Goal: Information Seeking & Learning: Check status

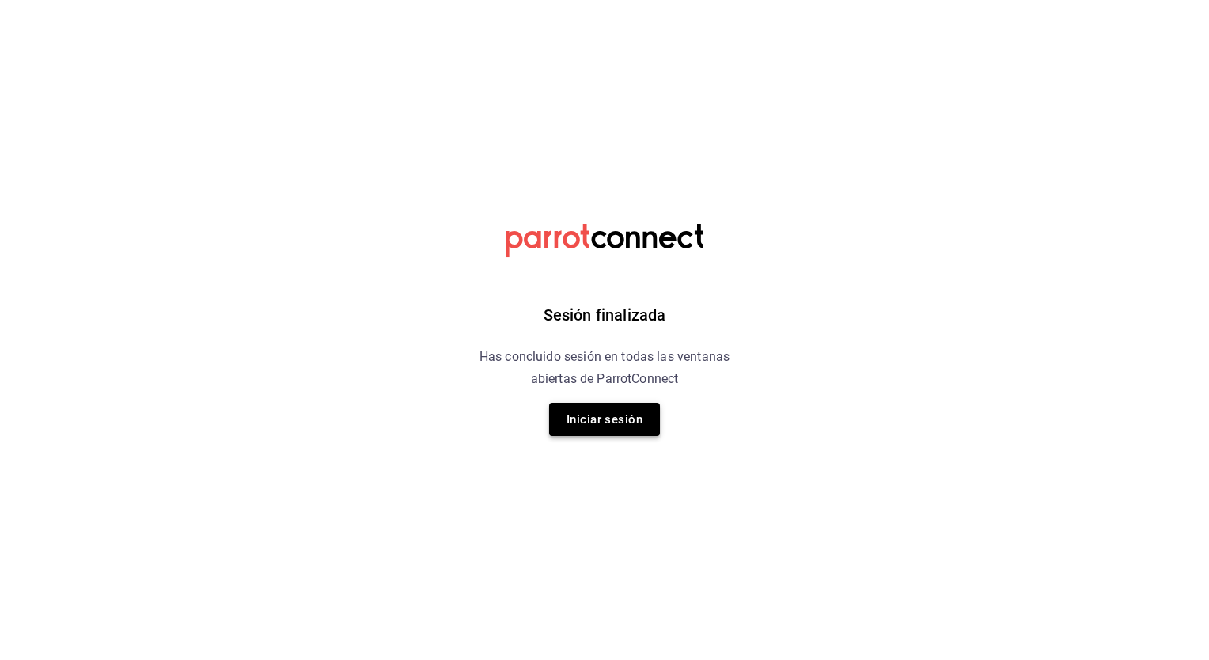
click at [623, 424] on button "Iniciar sesión" at bounding box center [604, 419] width 111 height 33
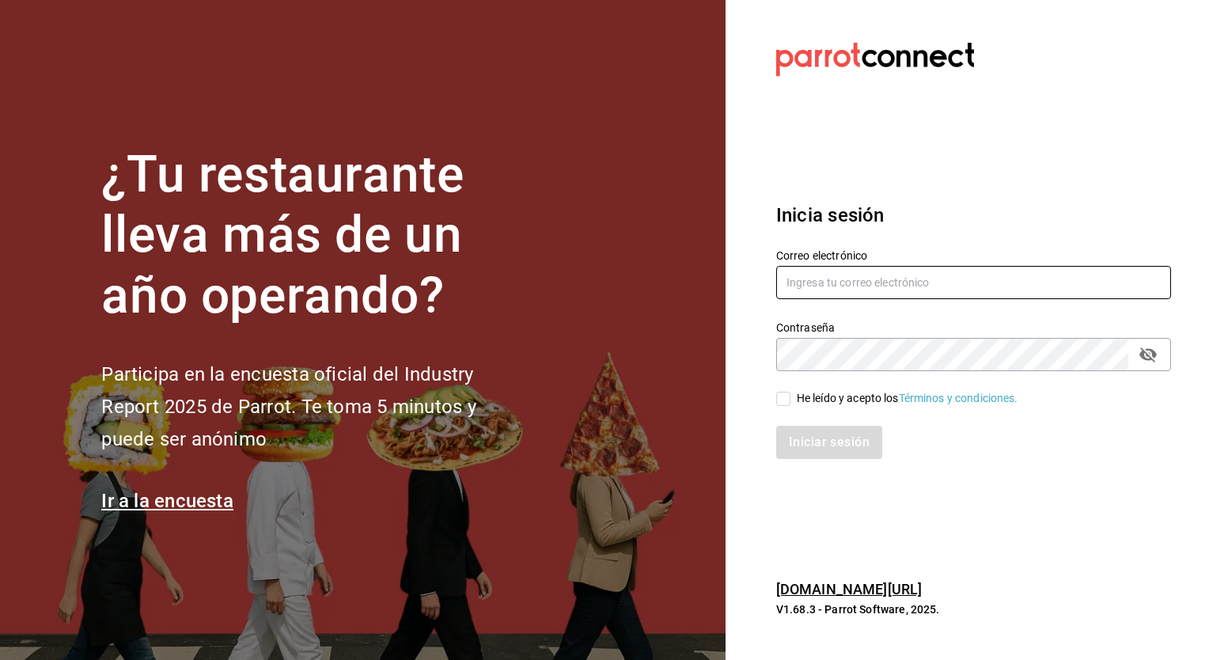
type input "marco.ruiz@grupocosteno.com"
click at [784, 396] on input "He leído y acepto los Términos y condiciones." at bounding box center [783, 399] width 14 height 14
checkbox input "true"
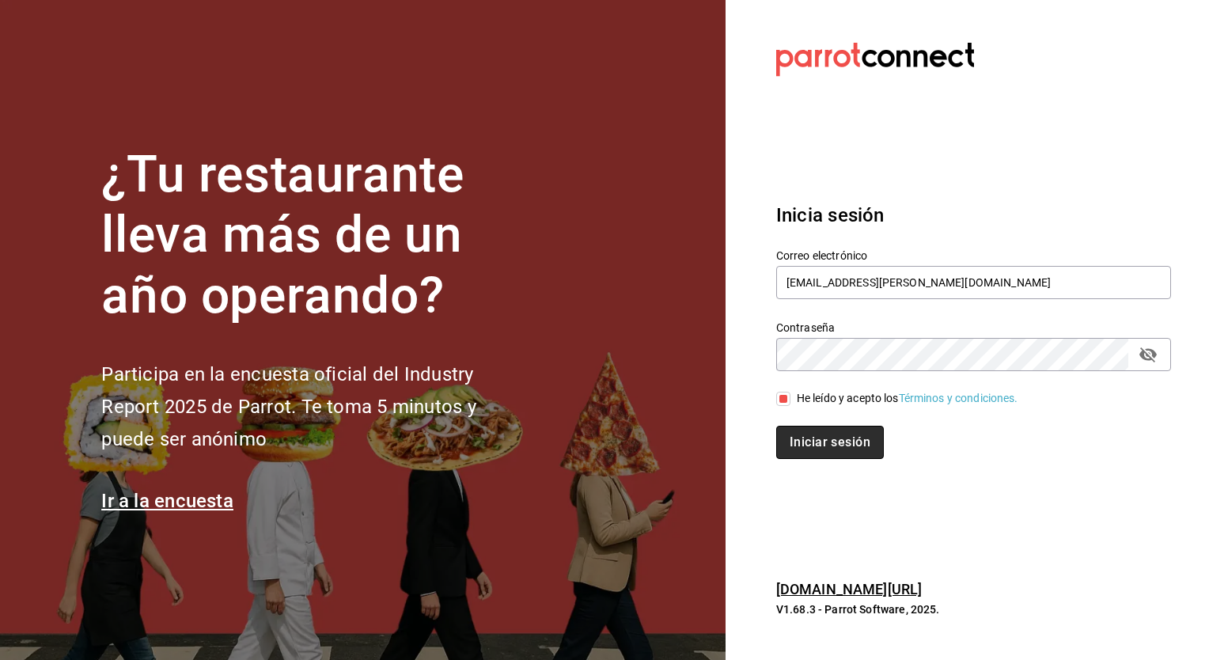
click at [807, 437] on button "Iniciar sesión" at bounding box center [830, 442] width 108 height 33
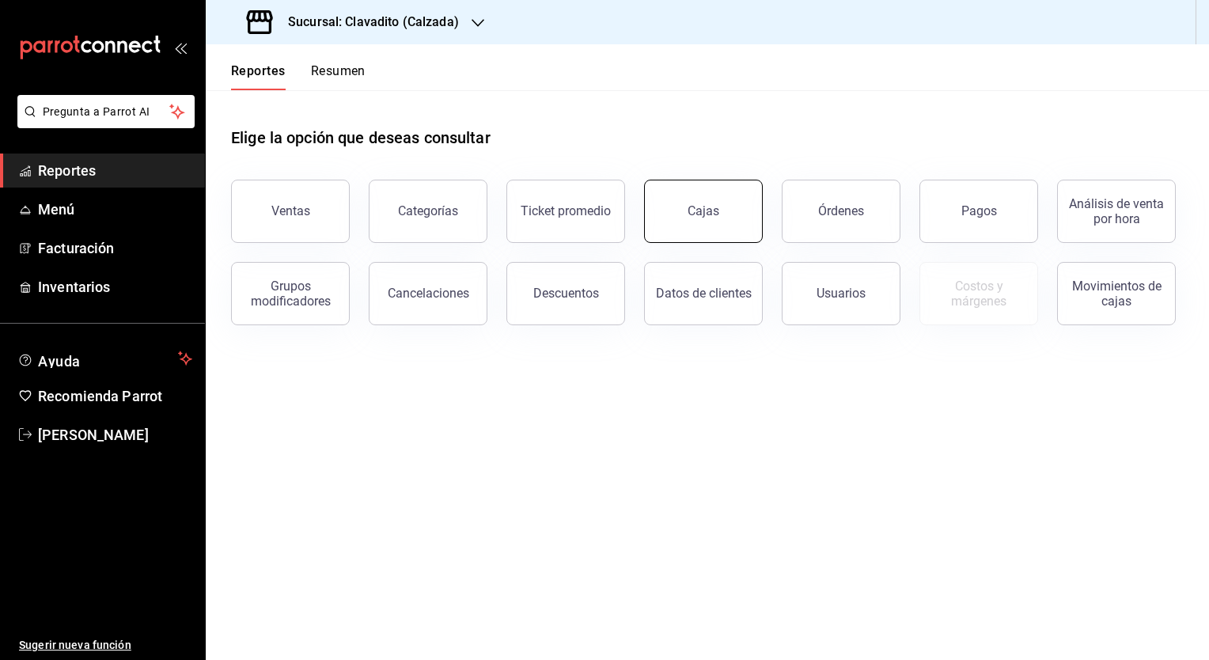
click at [687, 225] on button "Cajas" at bounding box center [703, 211] width 119 height 63
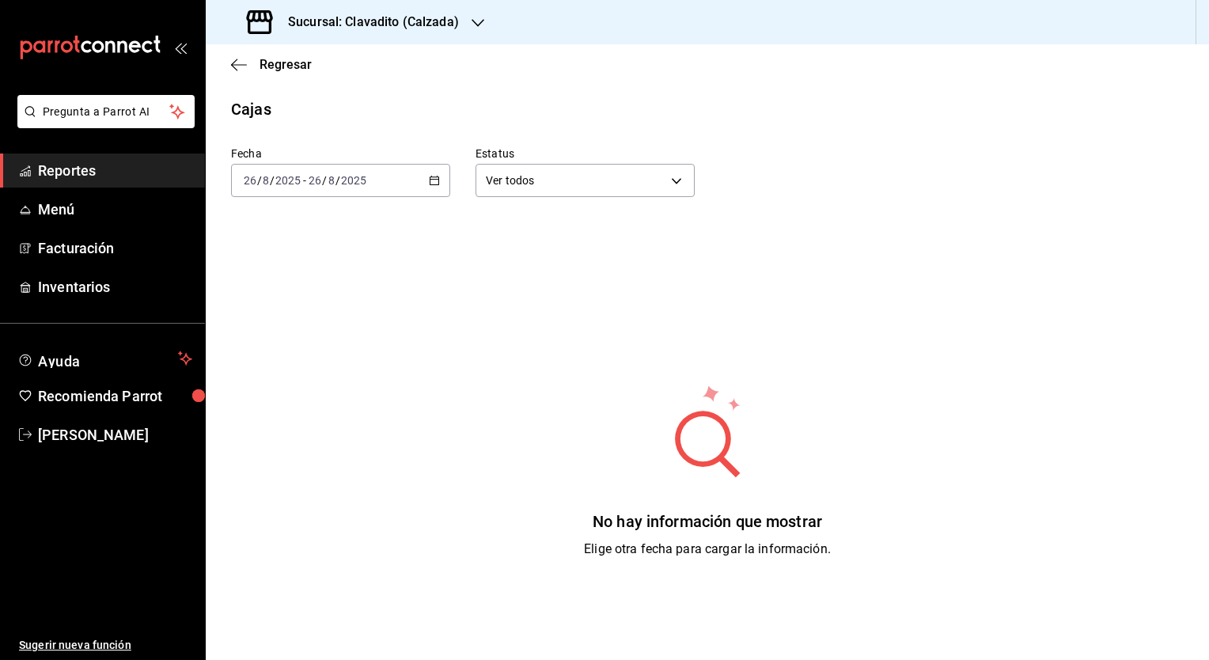
click at [431, 179] on icon "button" at bounding box center [434, 180] width 11 height 11
click at [316, 270] on span "Ayer" at bounding box center [305, 264] width 123 height 17
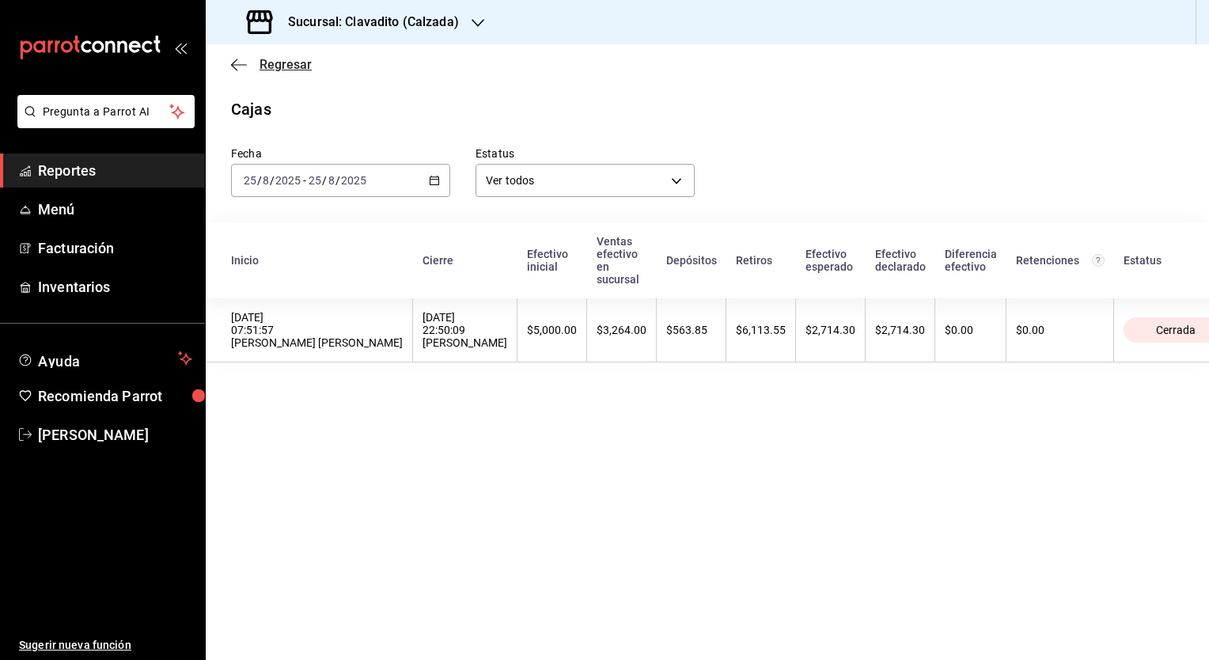
click at [237, 65] on icon "button" at bounding box center [239, 64] width 16 height 1
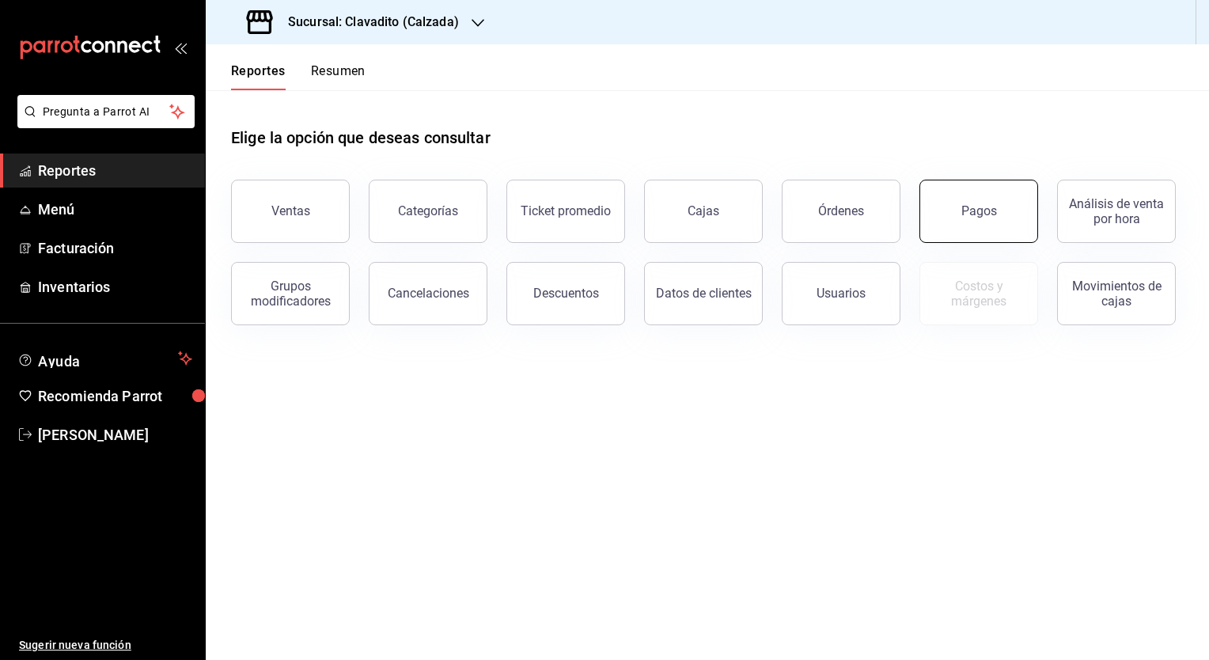
click at [978, 218] on button "Pagos" at bounding box center [978, 211] width 119 height 63
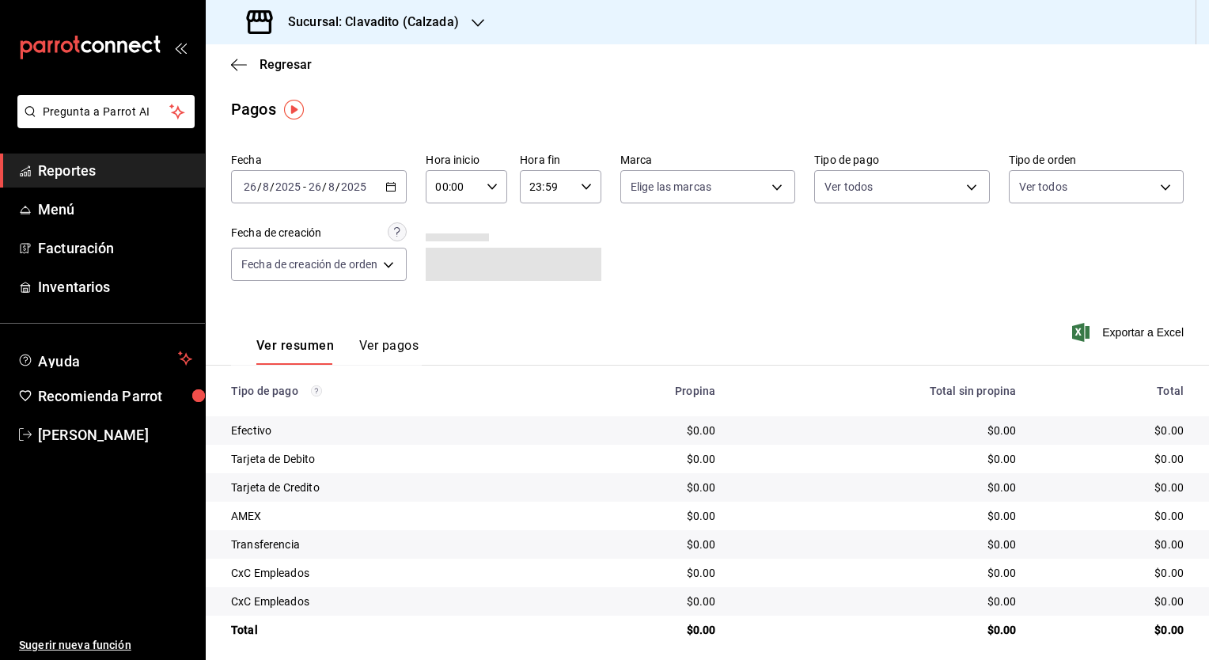
click at [394, 184] on icon "button" at bounding box center [390, 186] width 11 height 11
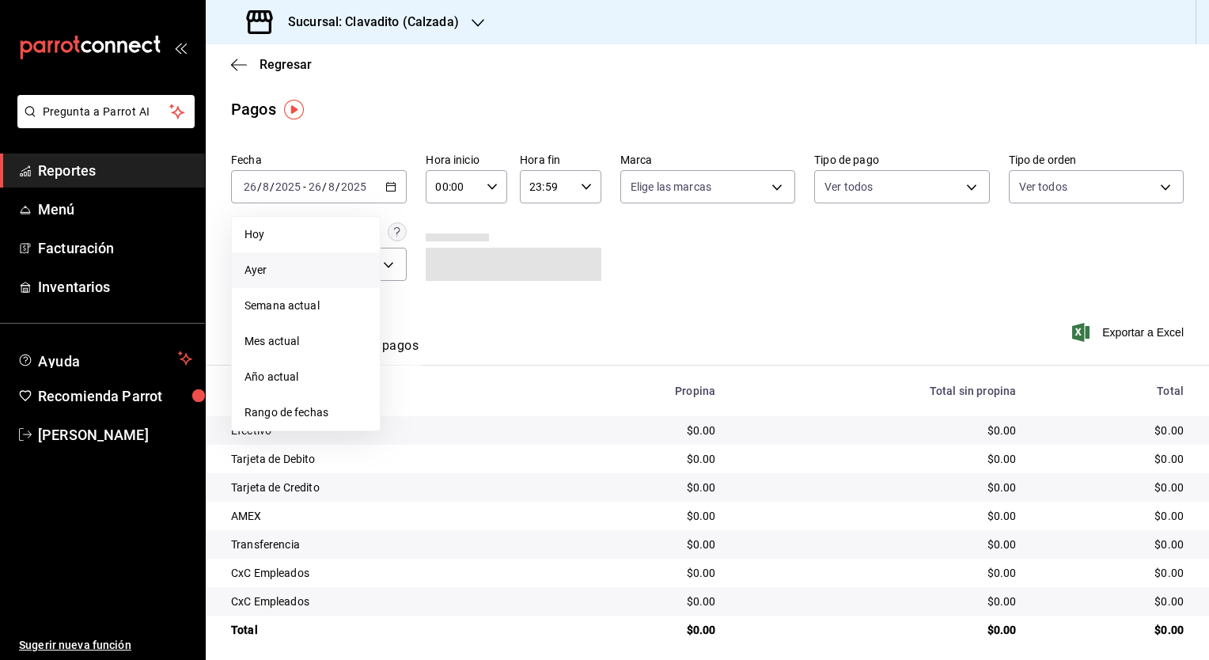
click at [354, 270] on span "Ayer" at bounding box center [305, 270] width 123 height 17
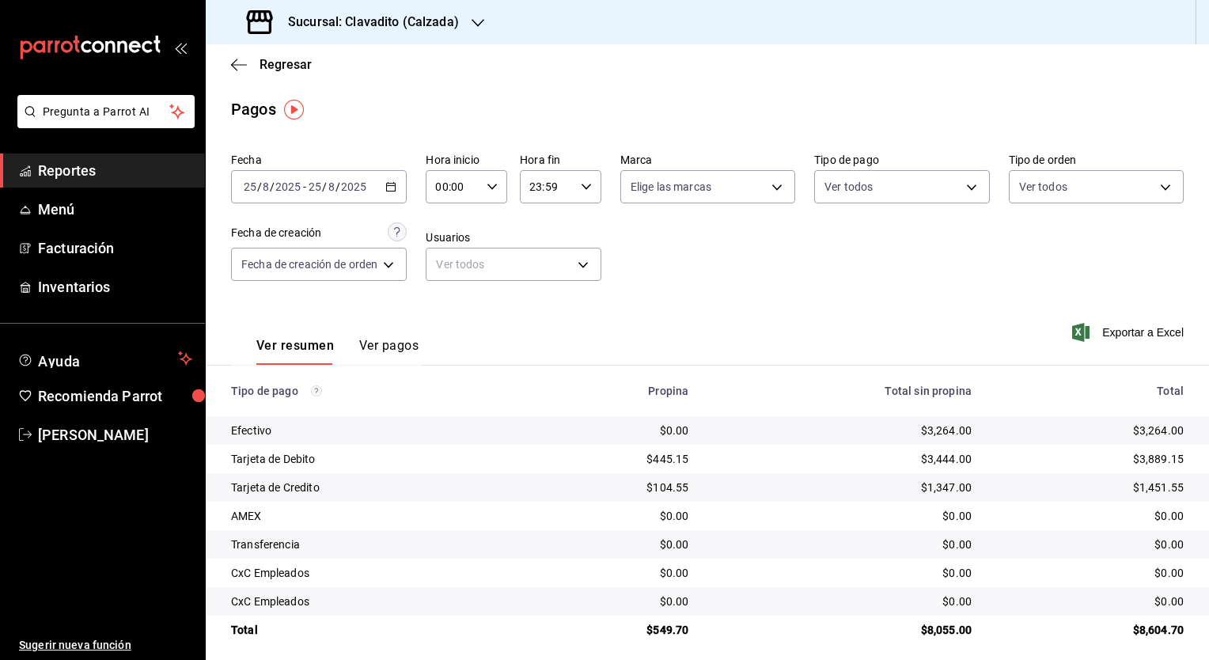
click at [472, 28] on icon "button" at bounding box center [478, 23] width 13 height 13
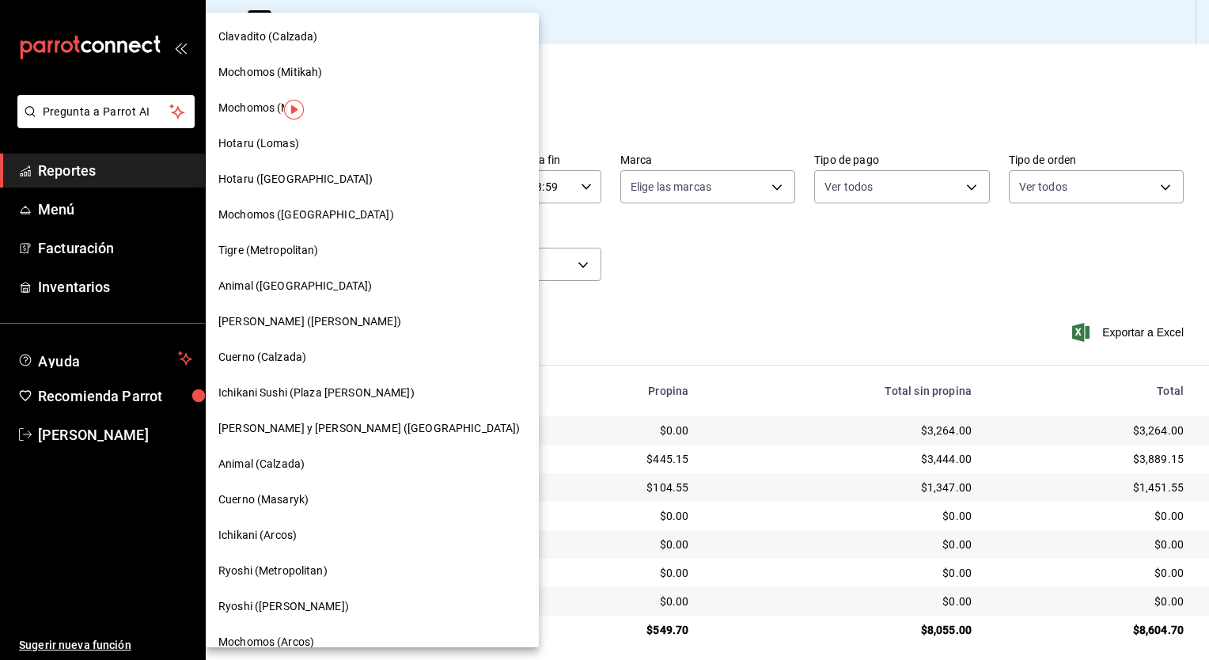
click at [317, 106] on div "Mochomos (Mty)" at bounding box center [372, 108] width 308 height 17
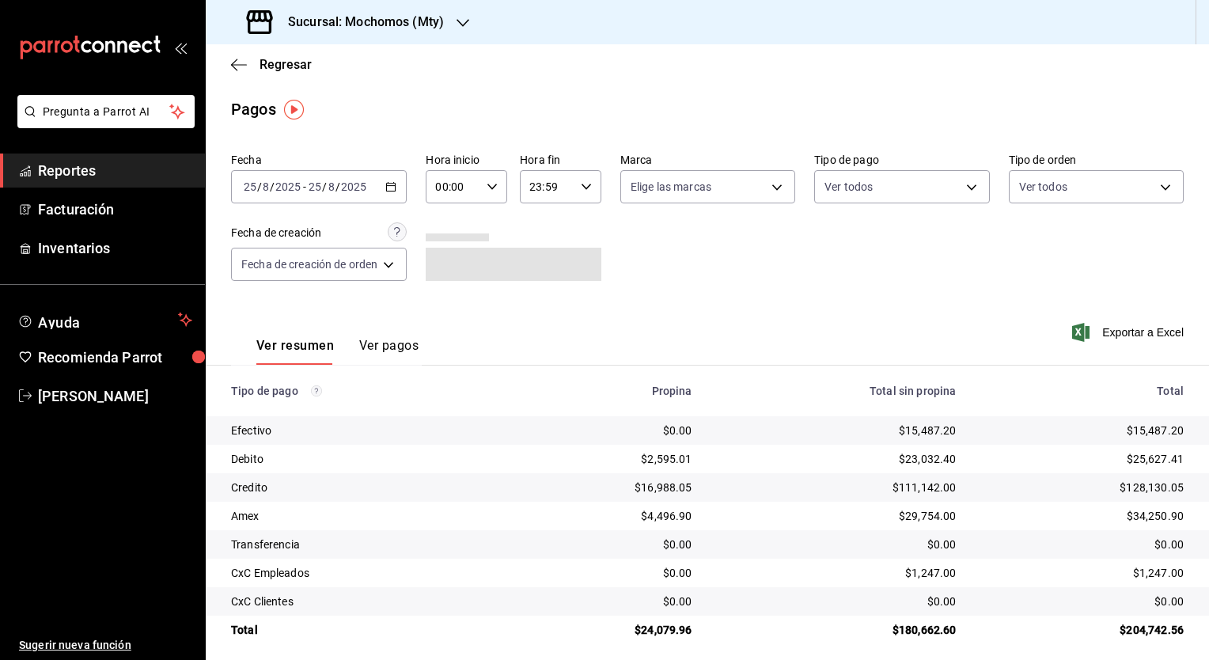
scroll to position [9, 0]
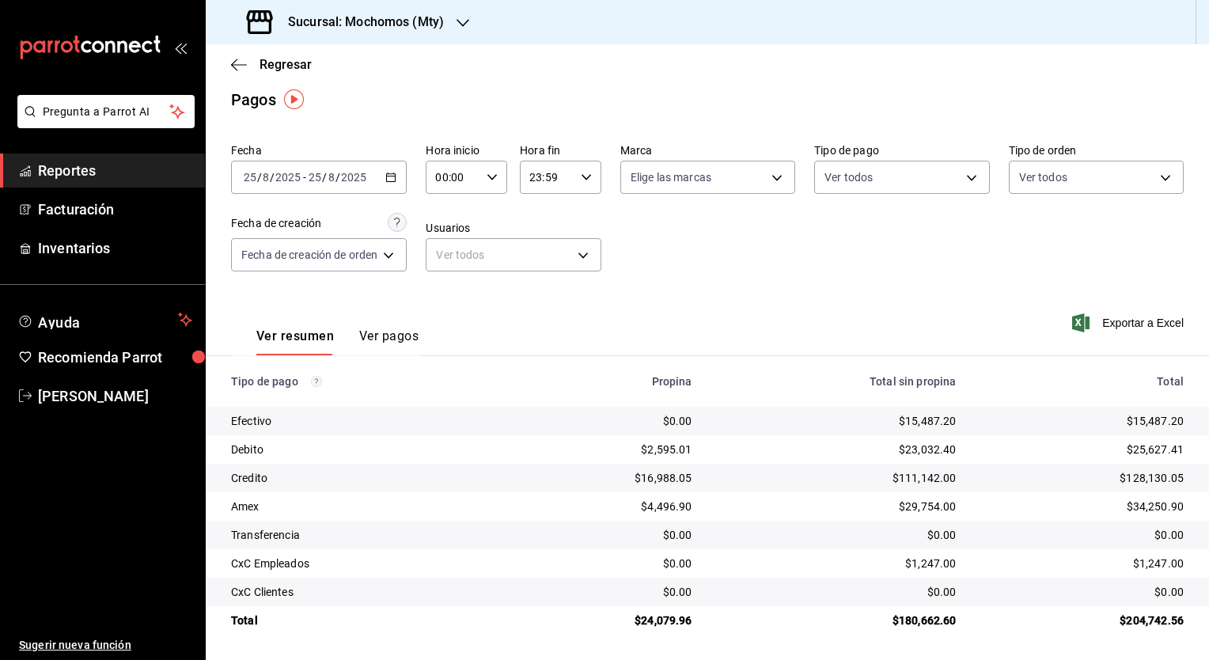
click at [387, 331] on button "Ver pagos" at bounding box center [388, 341] width 59 height 27
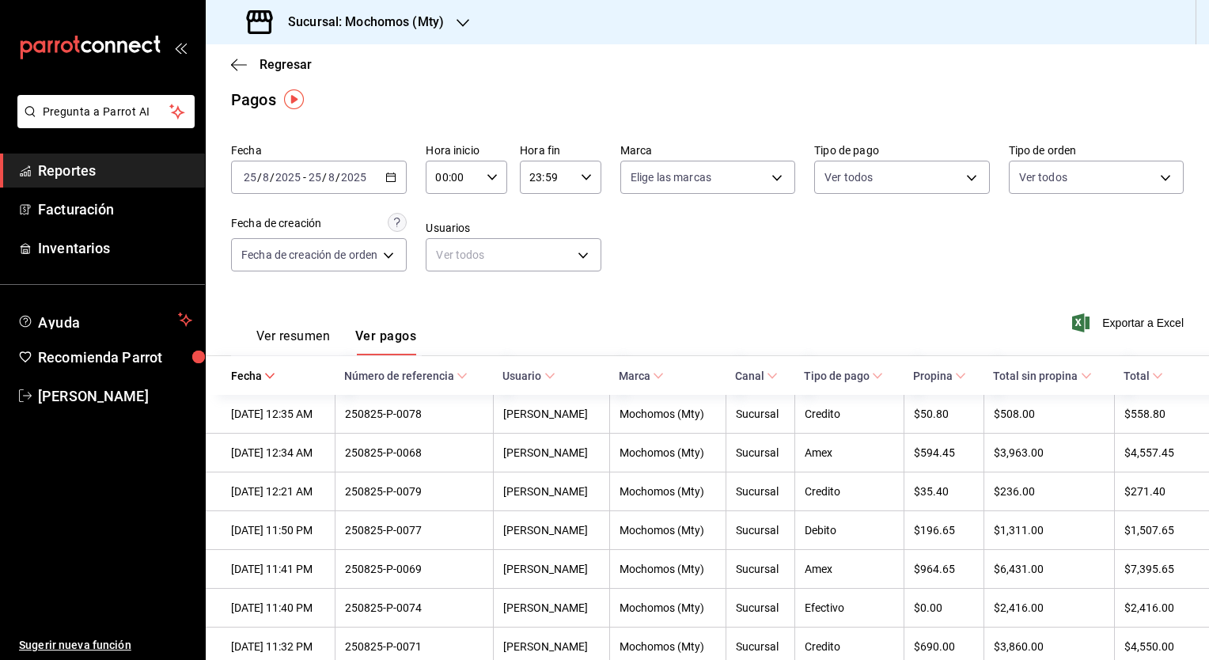
click at [290, 332] on button "Ver resumen" at bounding box center [293, 341] width 74 height 27
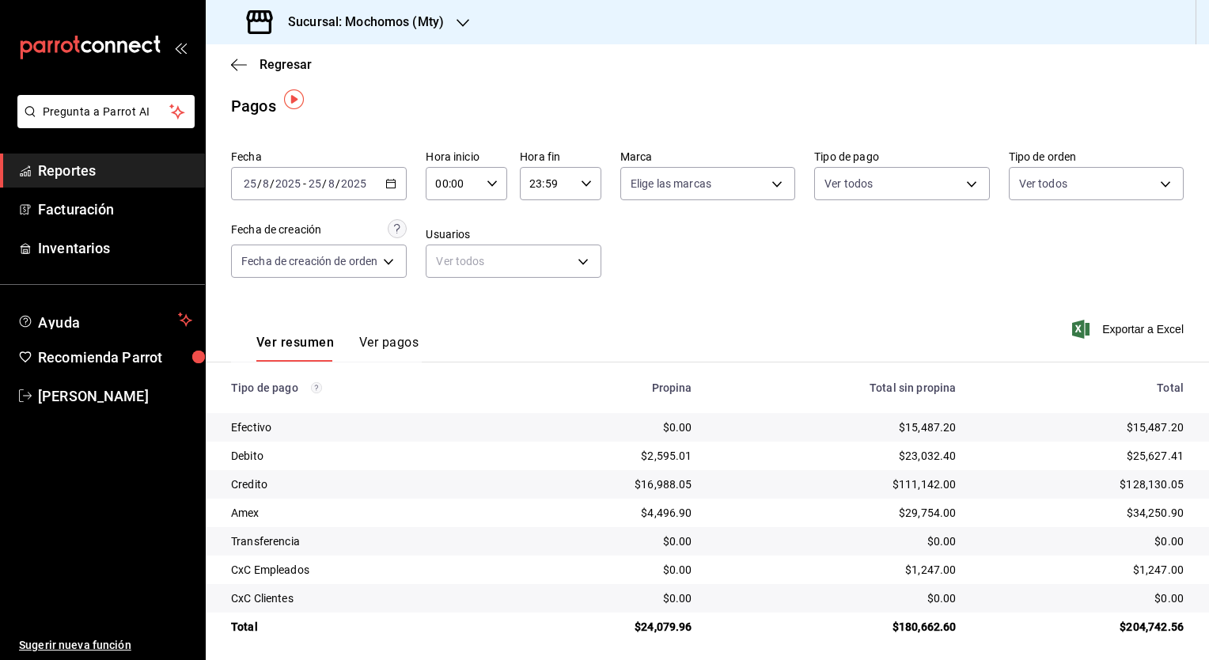
scroll to position [9, 0]
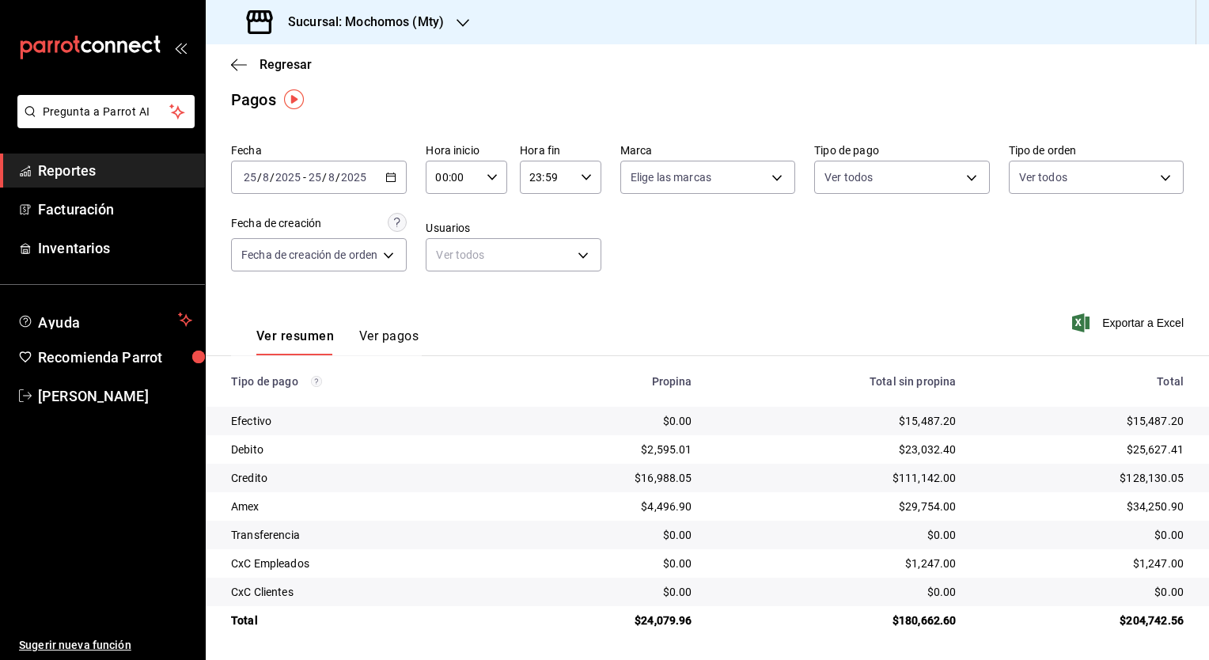
click at [498, 172] on div "00:00 Hora inicio" at bounding box center [466, 177] width 81 height 33
click at [498, 172] on div at bounding box center [604, 330] width 1209 height 660
click at [402, 176] on div "[DATE] [DATE] - [DATE] [DATE]" at bounding box center [319, 177] width 176 height 33
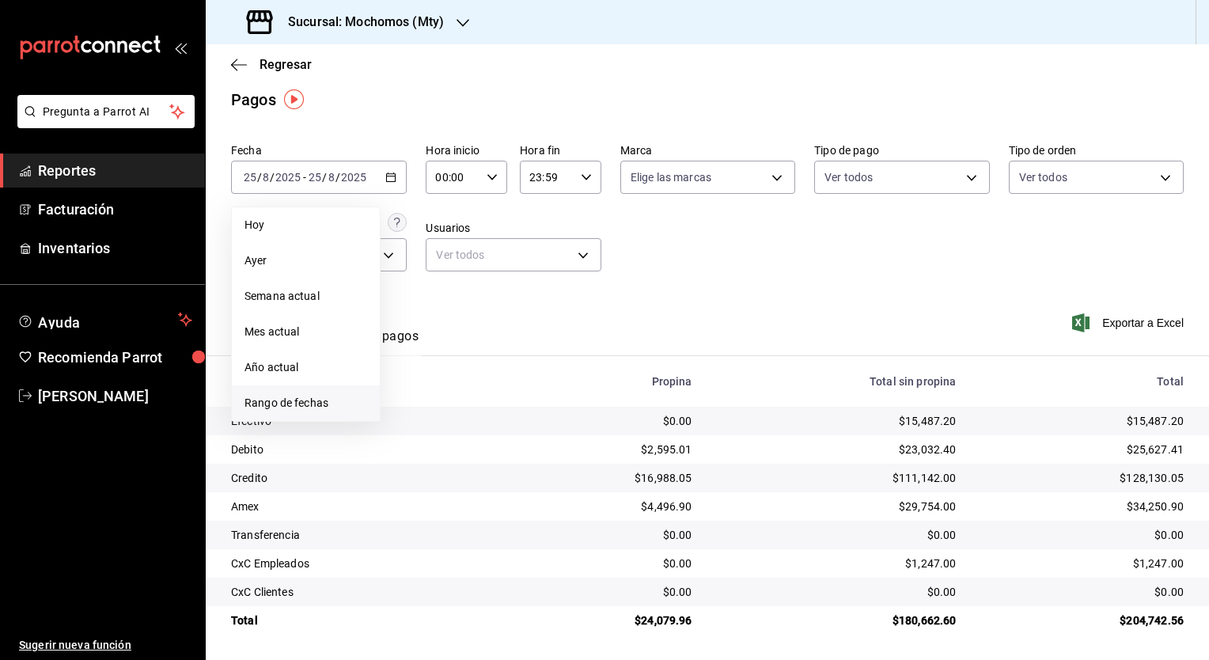
click at [307, 400] on span "Rango de fechas" at bounding box center [305, 403] width 123 height 17
click at [548, 347] on abbr "16" at bounding box center [553, 352] width 10 height 11
click at [578, 344] on button "17" at bounding box center [582, 352] width 28 height 28
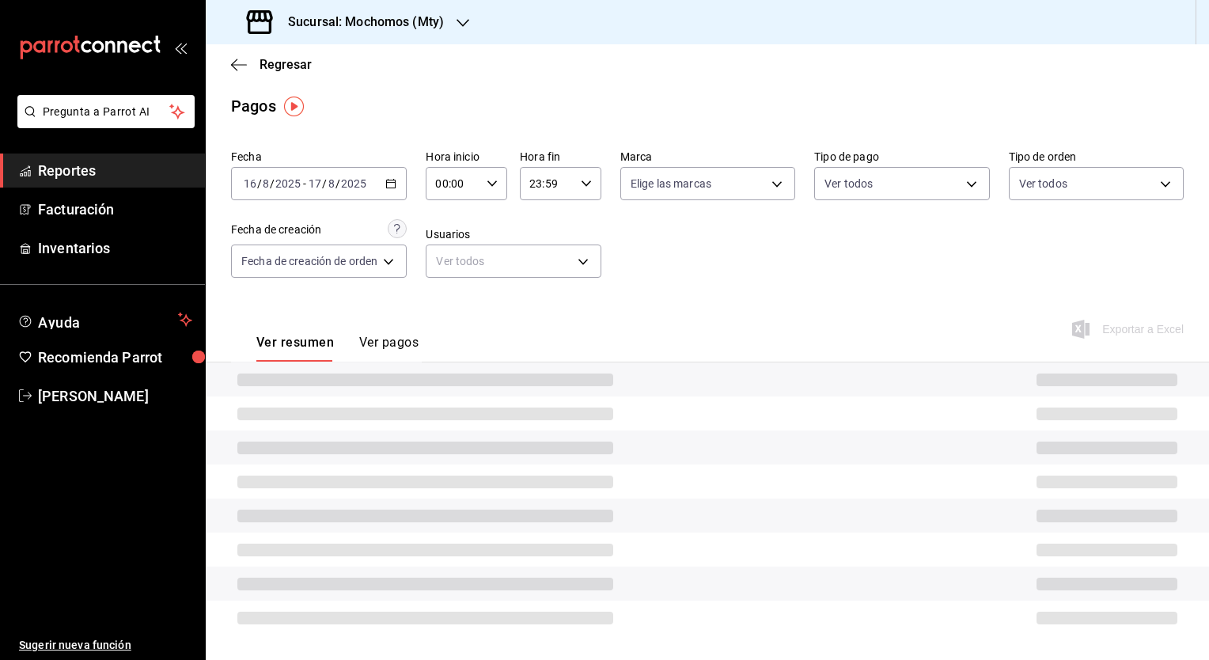
scroll to position [3, 0]
click at [494, 188] on icon "button" at bounding box center [492, 183] width 11 height 11
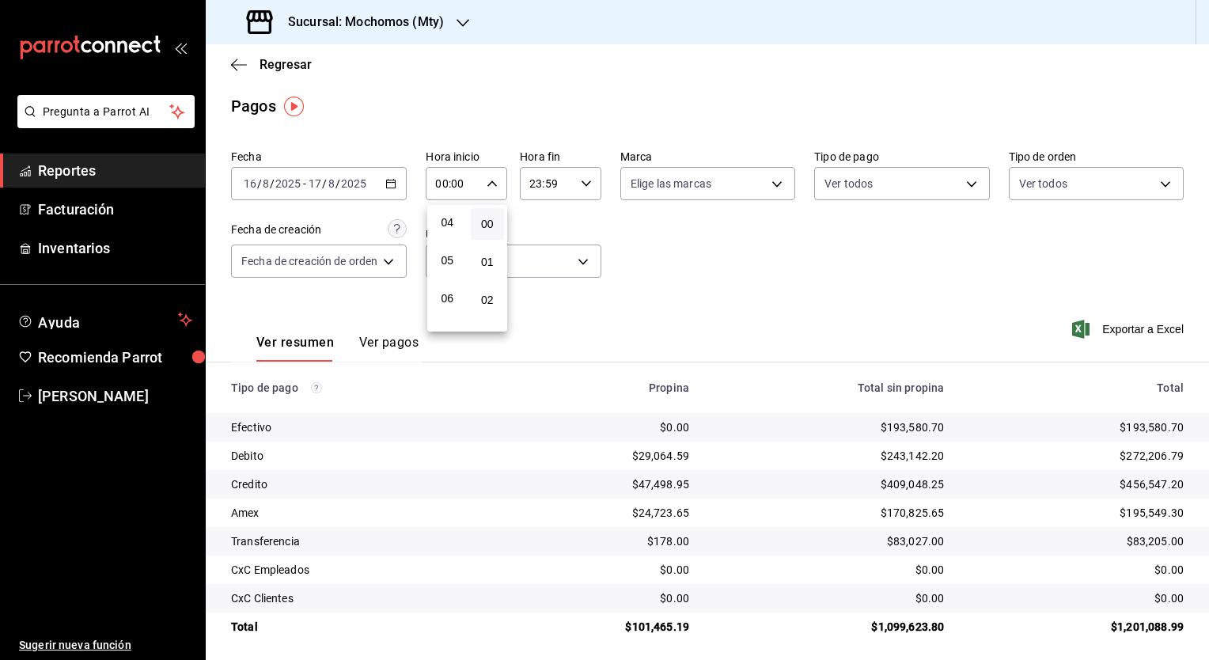
scroll to position [161, 0]
click at [455, 290] on button "06" at bounding box center [447, 291] width 34 height 32
type input "06:00"
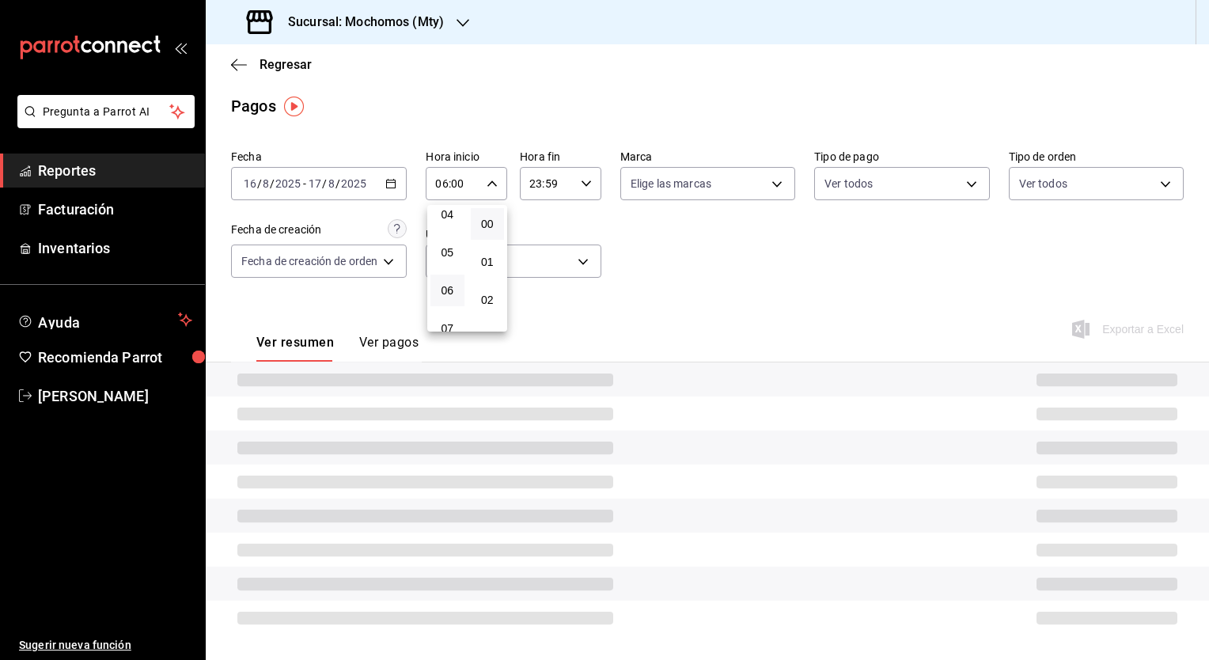
click at [637, 233] on div at bounding box center [604, 330] width 1209 height 660
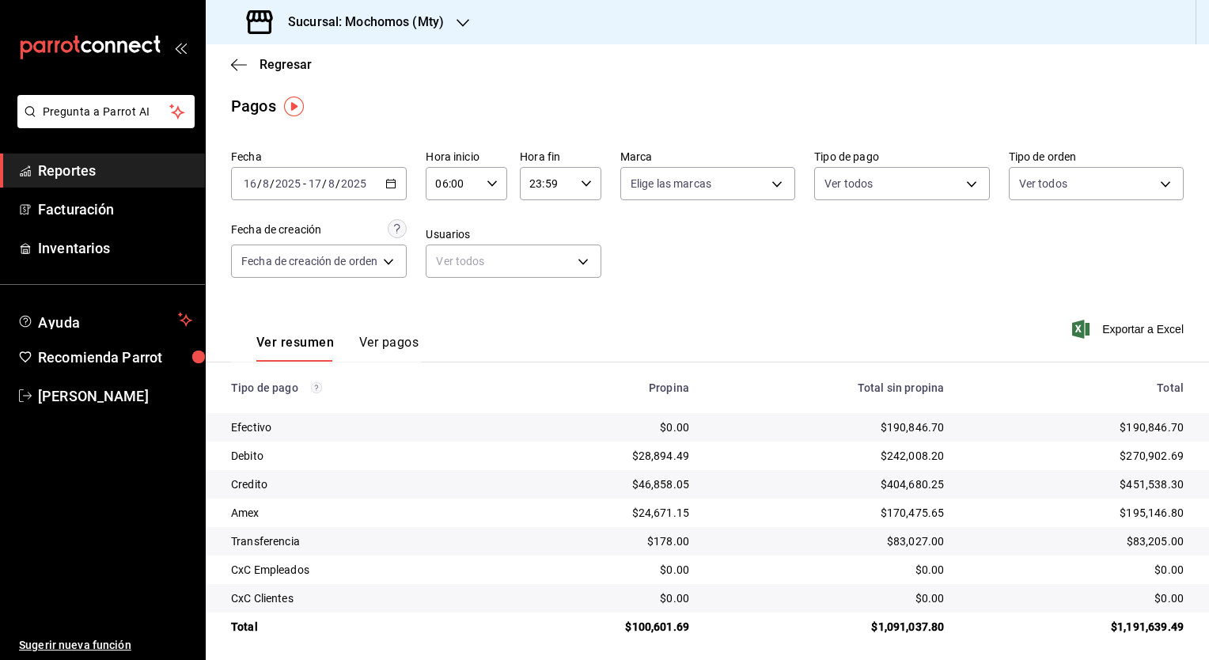
click at [584, 181] on icon "button" at bounding box center [586, 183] width 11 height 11
click at [547, 276] on span "05" at bounding box center [539, 273] width 15 height 13
type input "05:59"
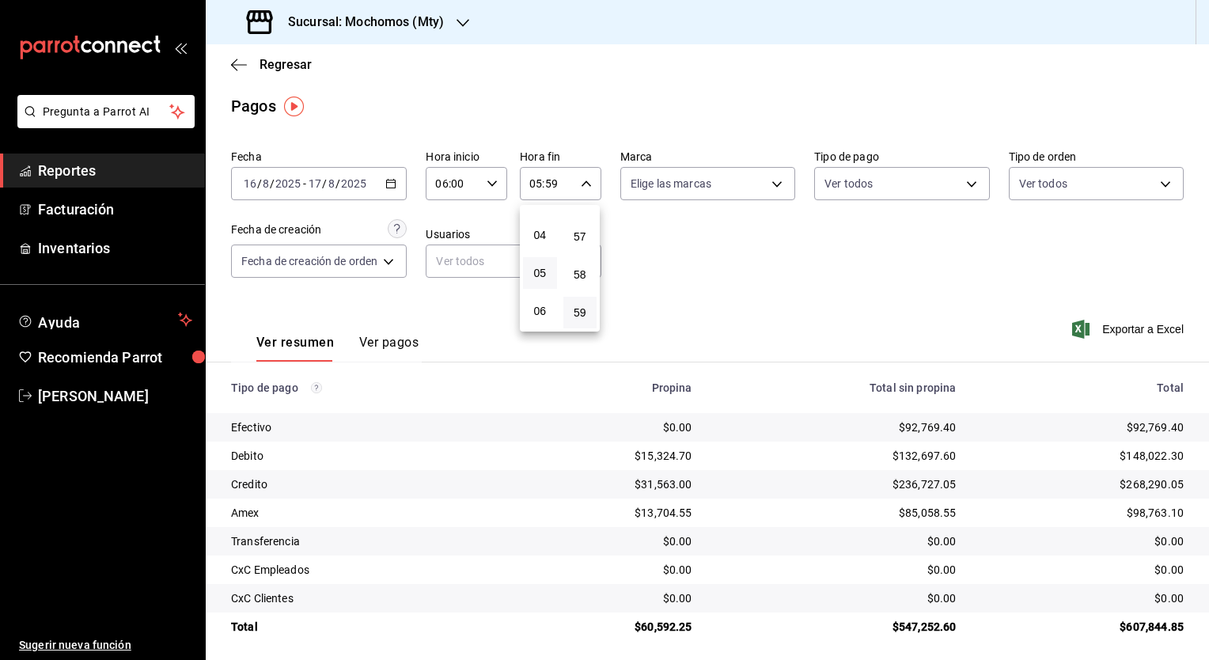
click at [644, 264] on div at bounding box center [604, 330] width 1209 height 660
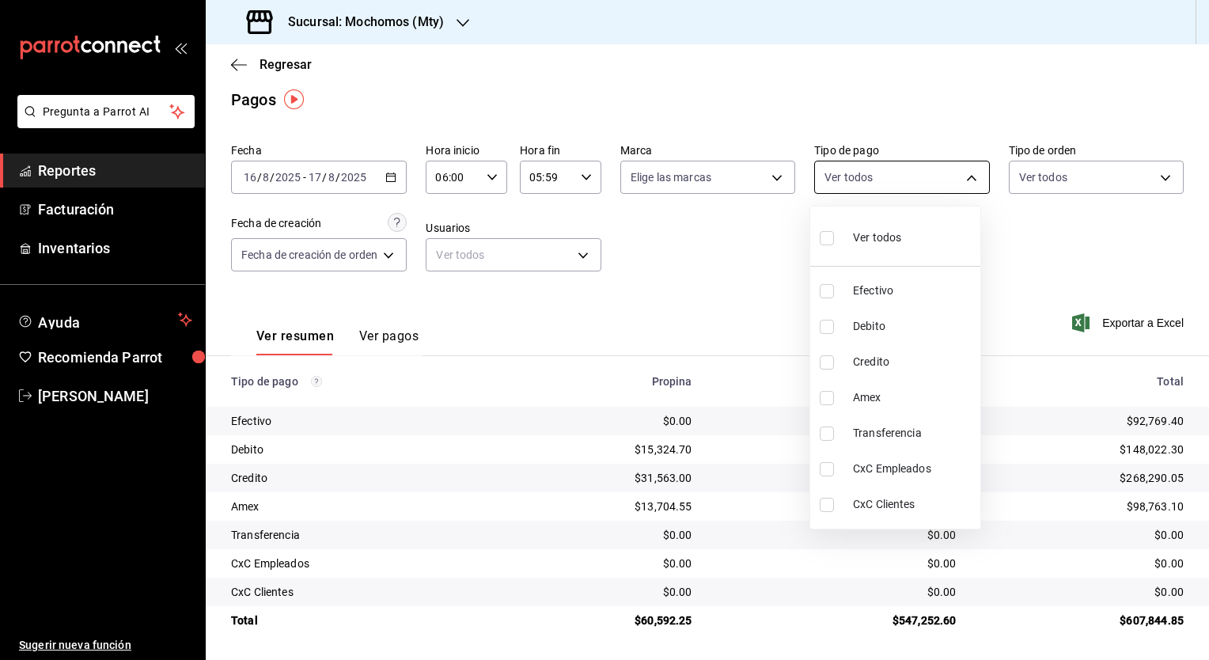
click at [948, 179] on body "Pregunta a Parrot AI Reportes Facturación Inventarios Ayuda Recomienda Parrot […" at bounding box center [604, 330] width 1209 height 660
click at [948, 179] on div at bounding box center [604, 330] width 1209 height 660
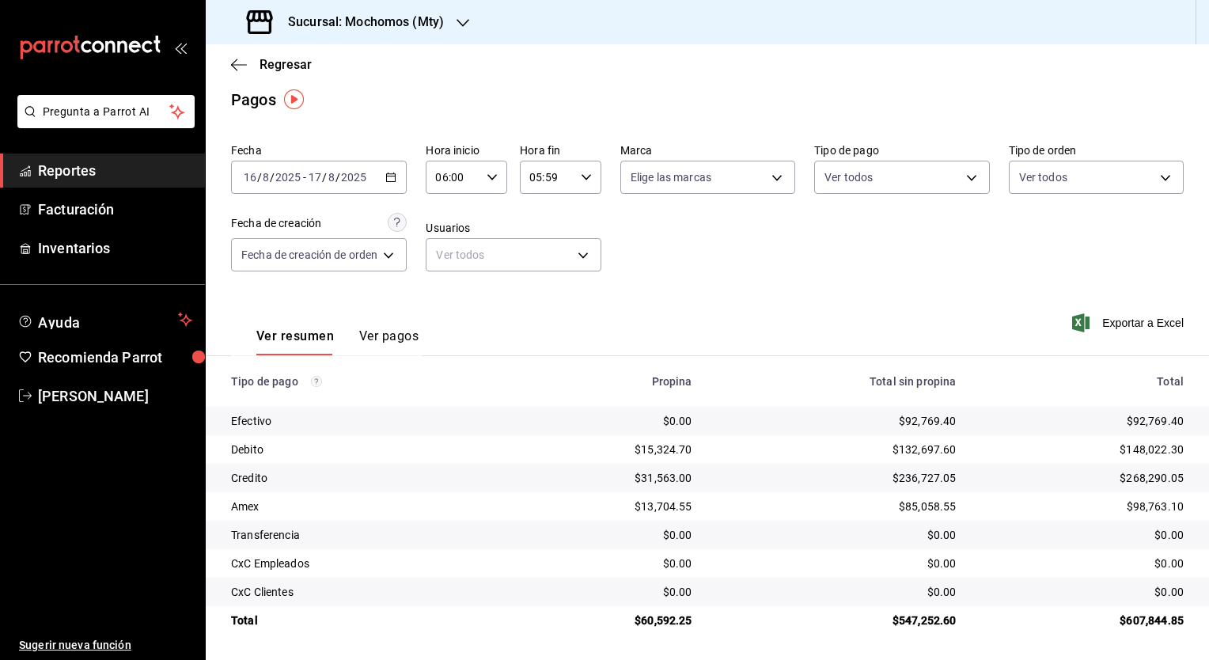
click at [902, 225] on div "Fecha [DATE] [DATE] - [DATE] [DATE] Hora inicio 06:00 Hora inicio Hora fin 05:5…" at bounding box center [707, 213] width 953 height 153
click at [864, 92] on div "Pagos" at bounding box center [707, 100] width 1003 height 24
